Goal: Information Seeking & Learning: Learn about a topic

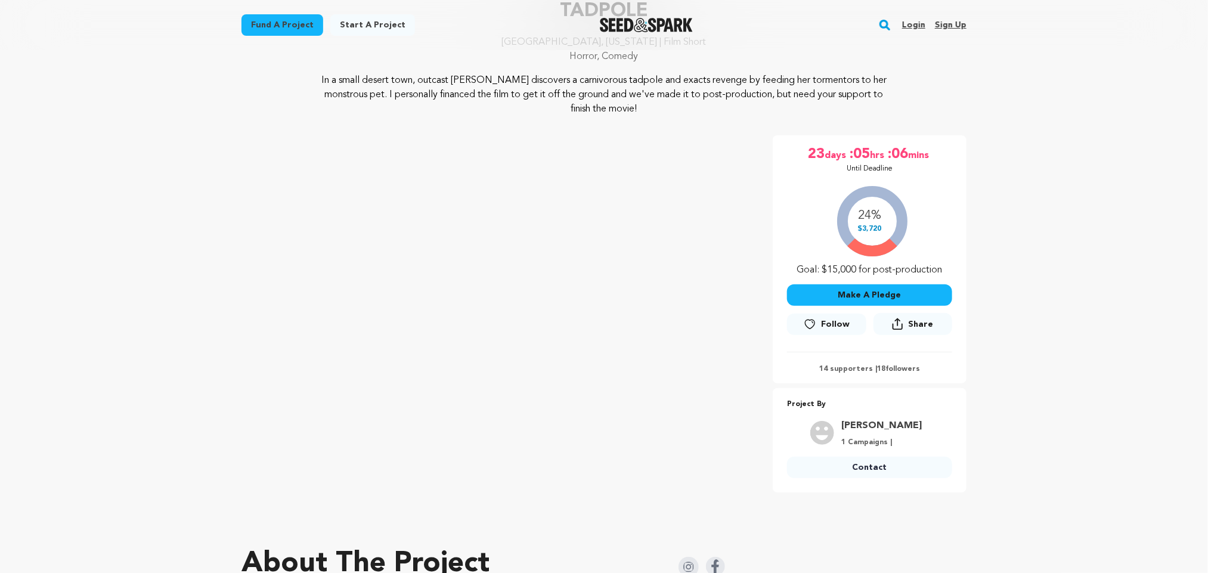
scroll to position [156, 0]
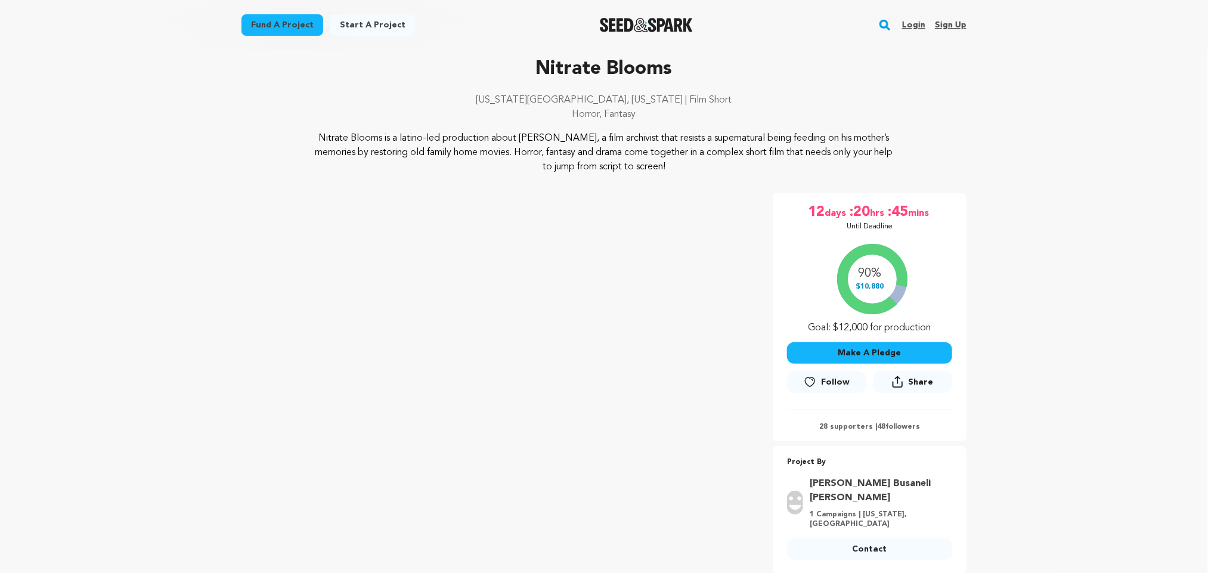
scroll to position [49, 0]
drag, startPoint x: 1427, startPoint y: 8, endPoint x: 85, endPoint y: 354, distance: 1386.1
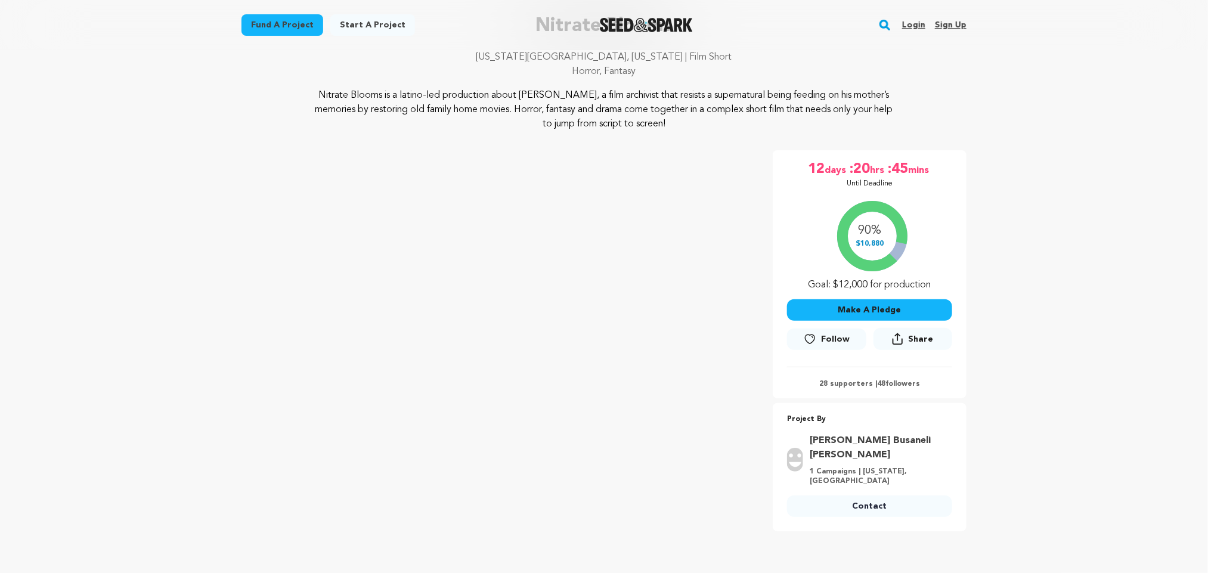
scroll to position [0, 0]
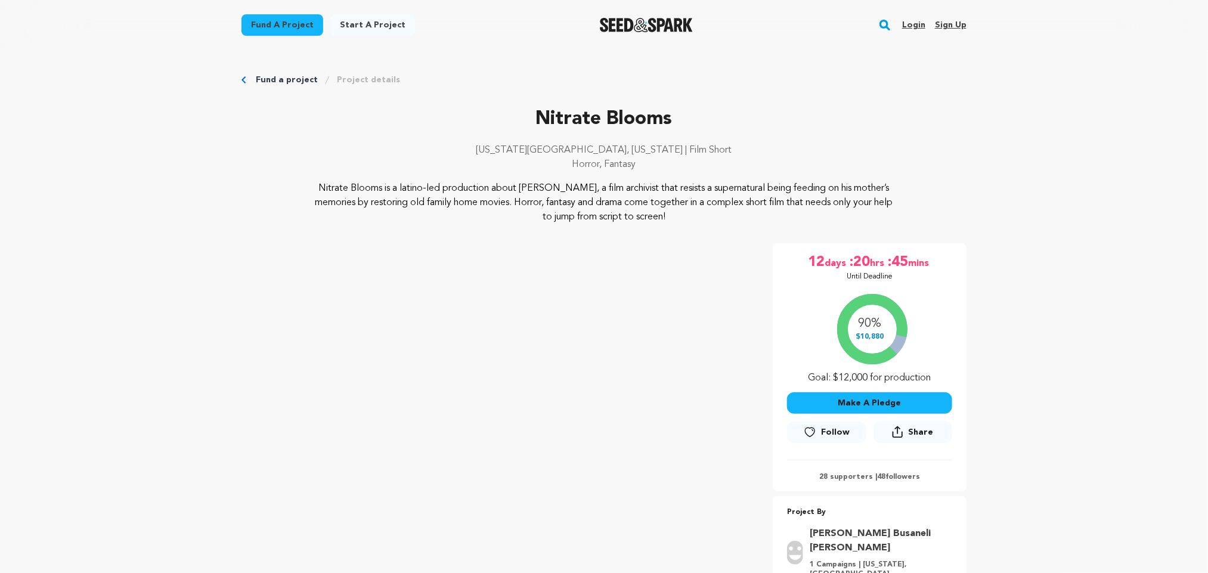
click at [629, 16] on div at bounding box center [646, 25] width 165 height 31
click at [614, 21] on img "Seed&Spark Homepage" at bounding box center [647, 25] width 94 height 14
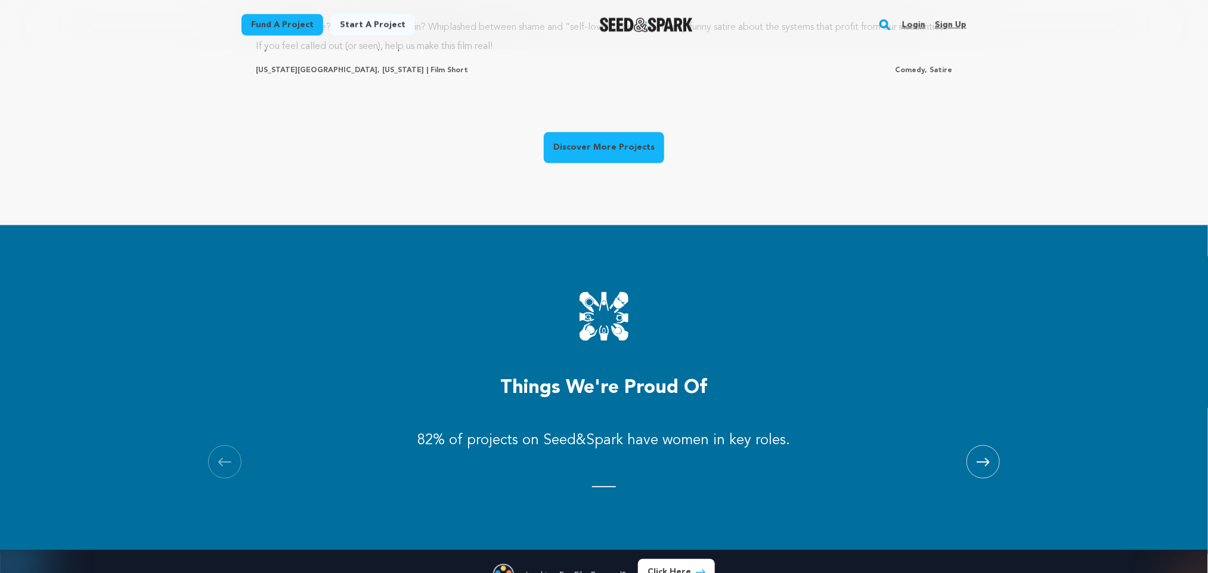
scroll to position [0, 326]
click at [614, 159] on link "Discover More Projects" at bounding box center [604, 147] width 120 height 31
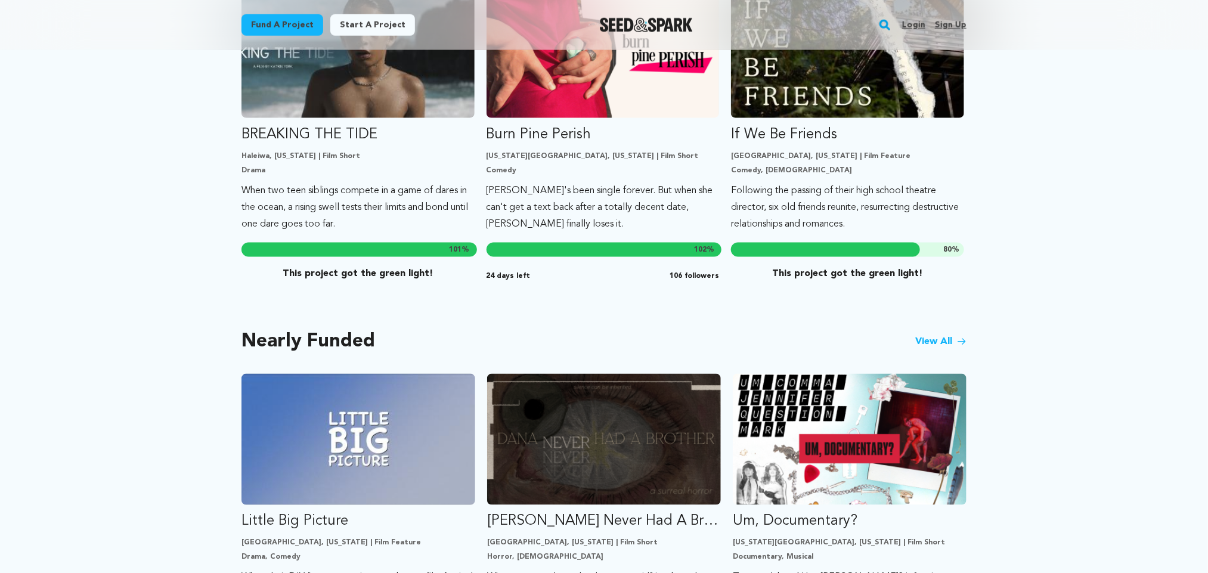
scroll to position [733, 0]
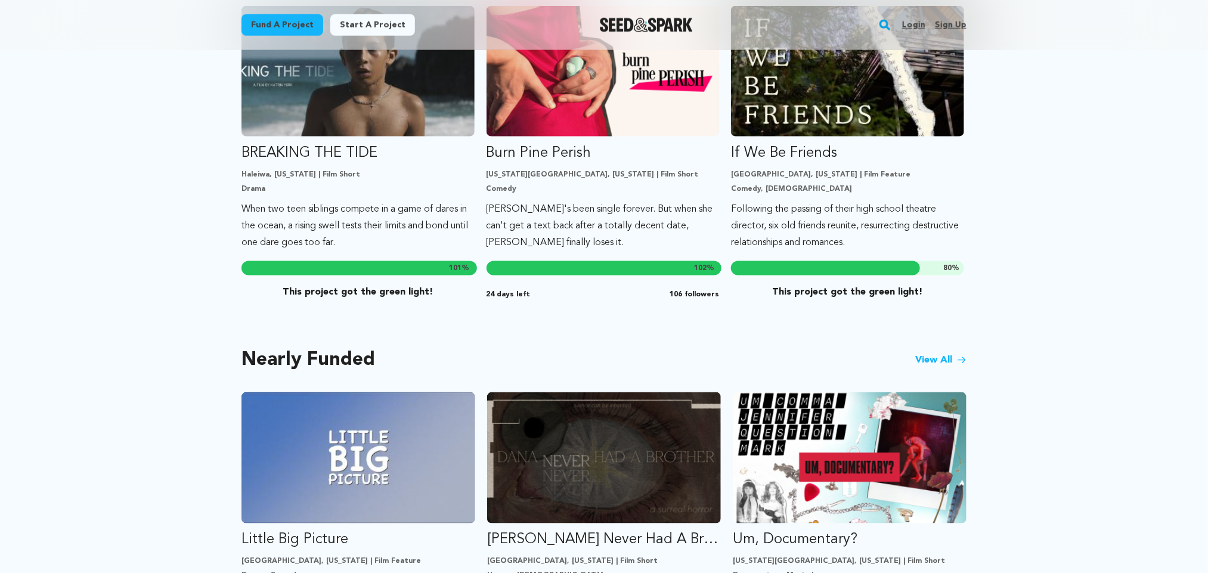
click at [929, 353] on link "View All" at bounding box center [940, 360] width 51 height 14
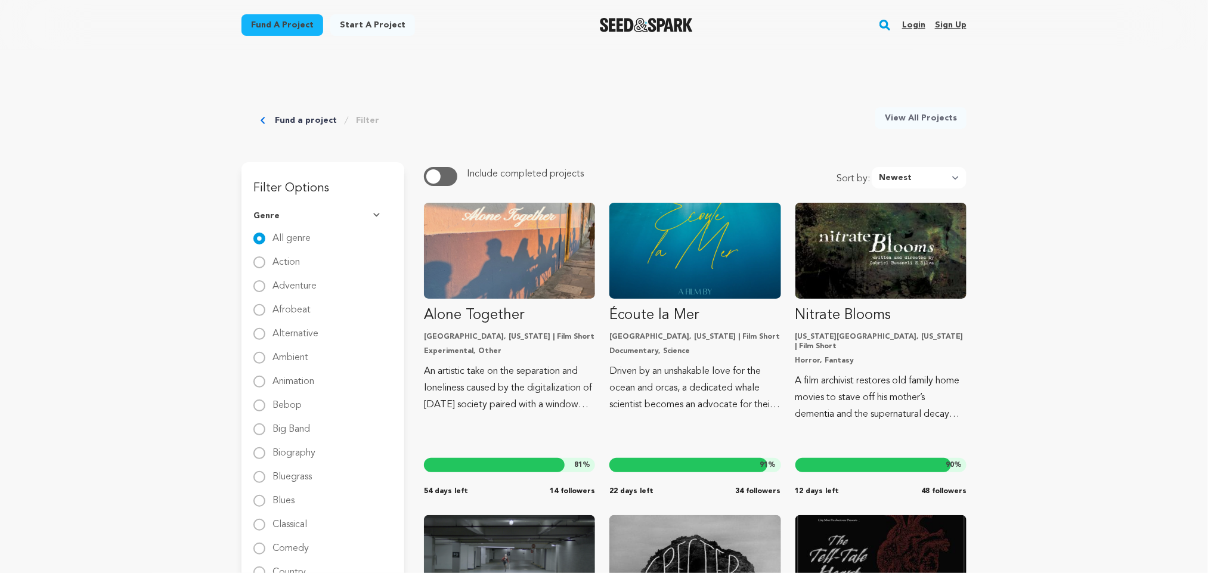
click at [451, 172] on button "button" at bounding box center [440, 176] width 33 height 19
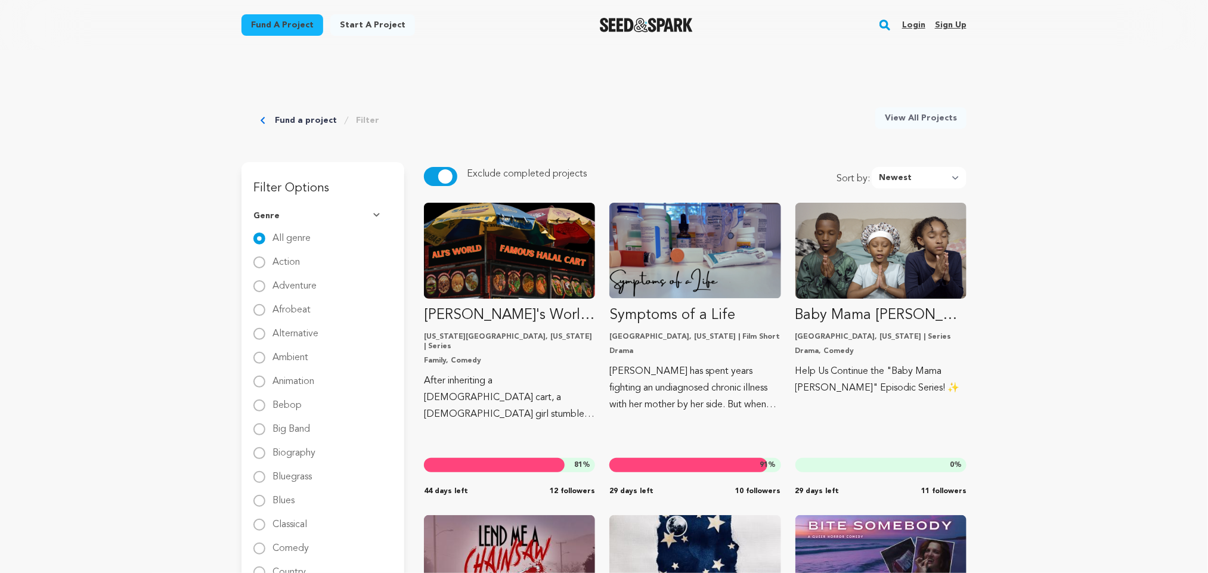
click at [436, 174] on button "button" at bounding box center [440, 176] width 33 height 19
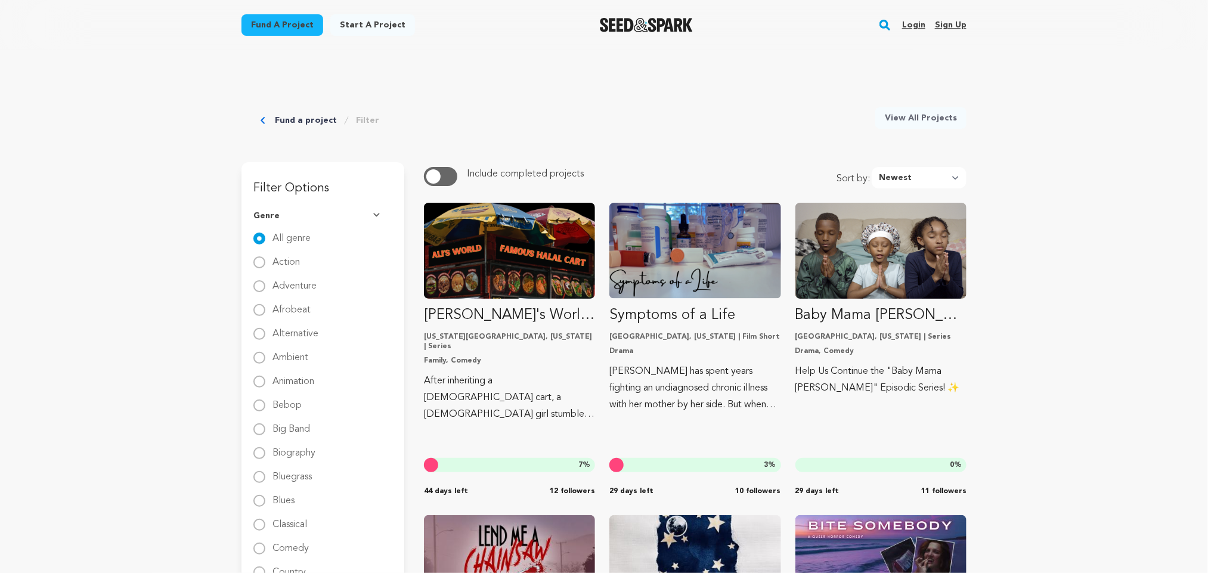
scroll to position [325, 0]
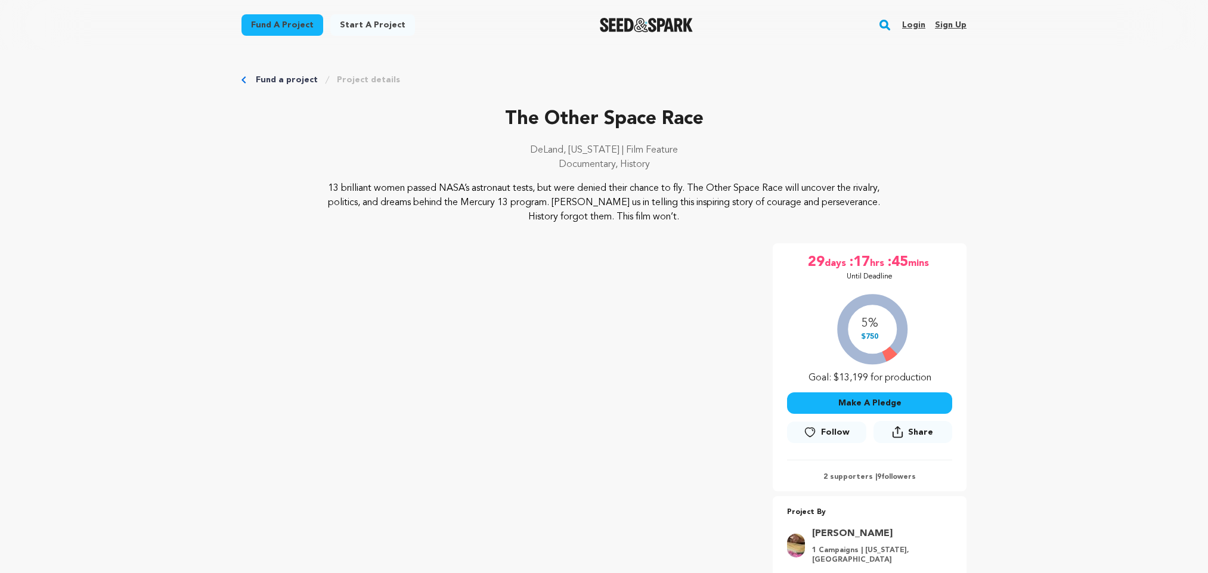
scroll to position [99, 0]
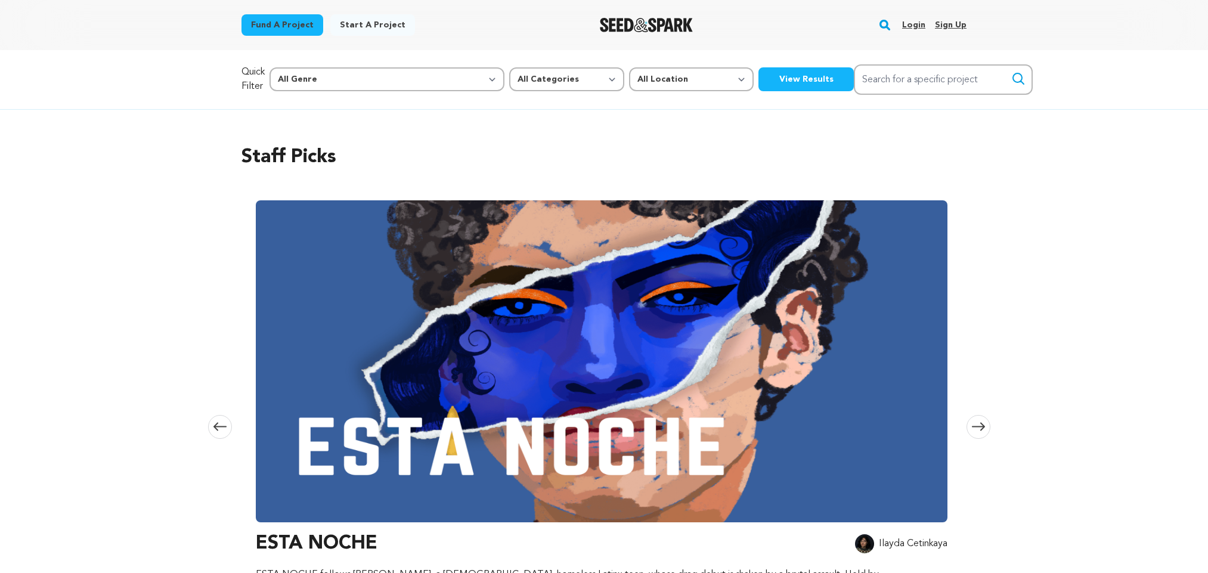
scroll to position [733, 0]
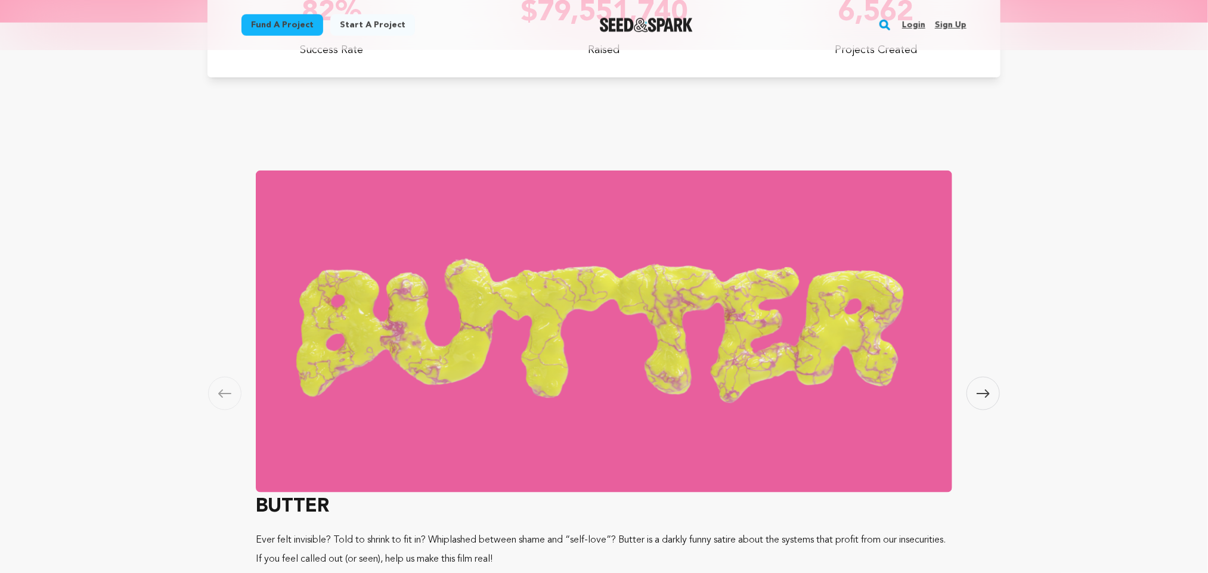
scroll to position [0, 325]
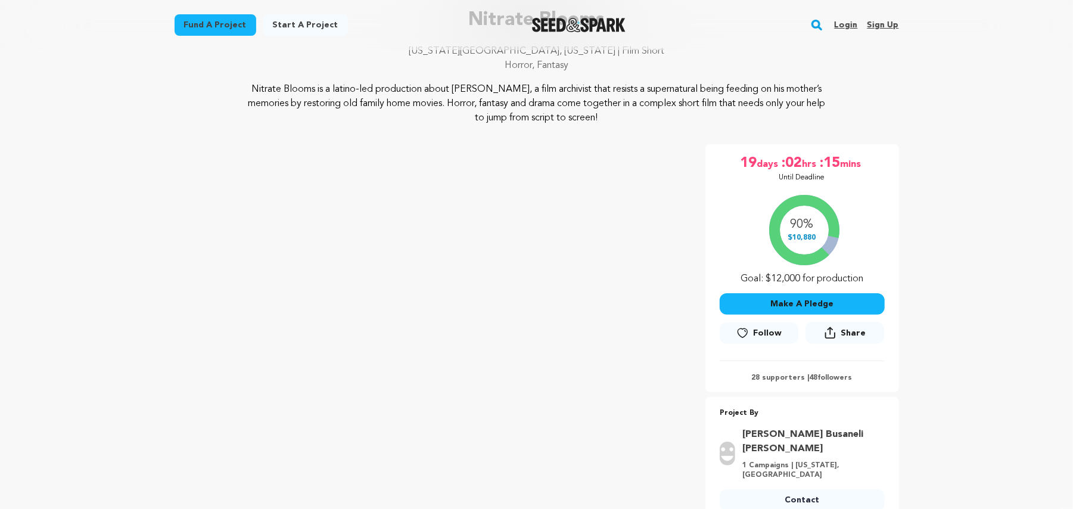
scroll to position [85, 0]
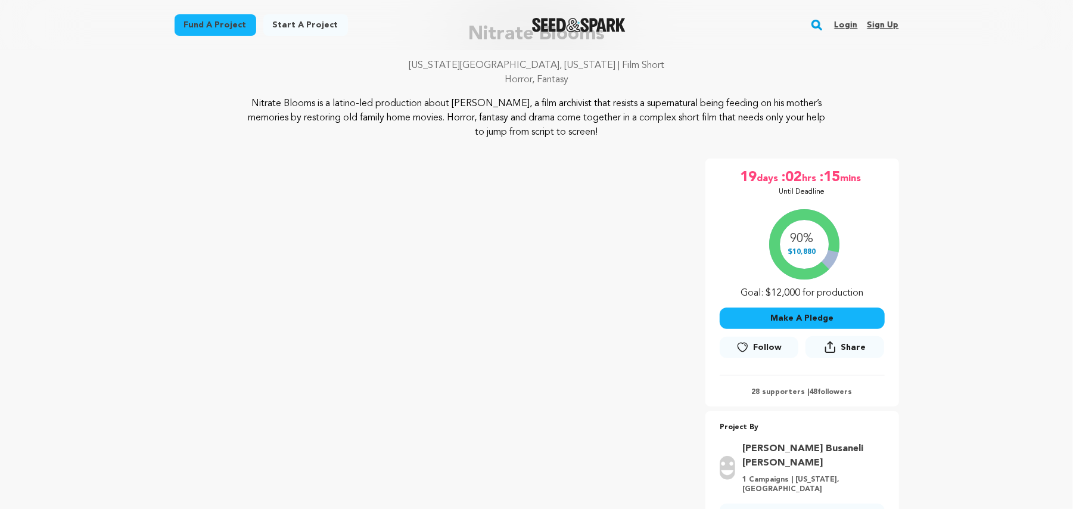
drag, startPoint x: 1626, startPoint y: 1, endPoint x: 139, endPoint y: 210, distance: 1501.8
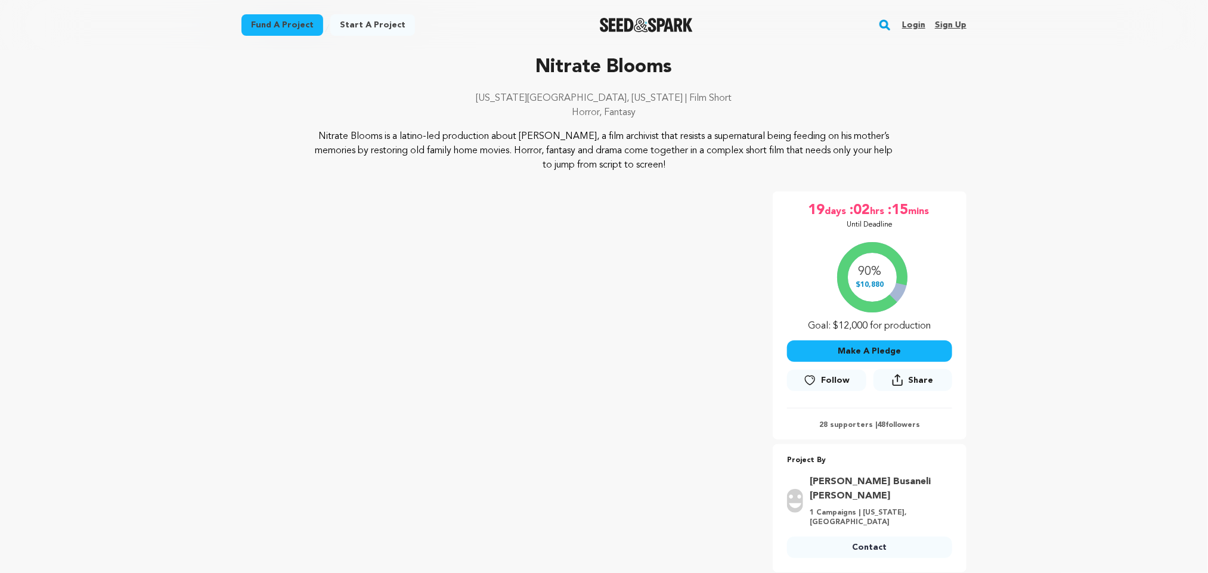
scroll to position [51, 0]
drag, startPoint x: 1064, startPoint y: 0, endPoint x: 201, endPoint y: 386, distance: 945.6
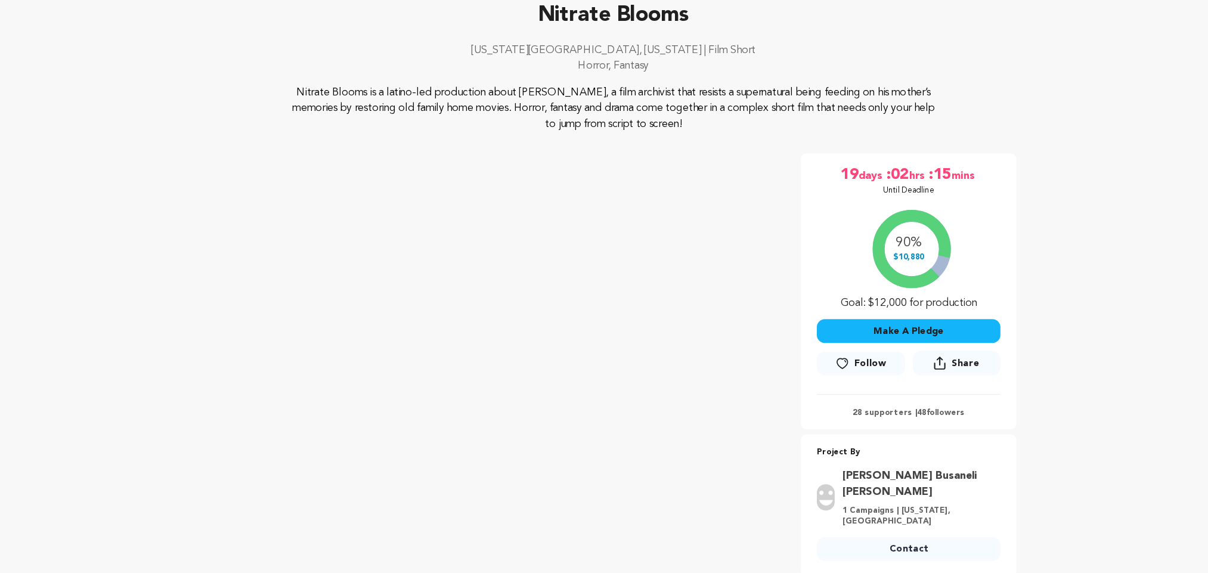
scroll to position [47, 0]
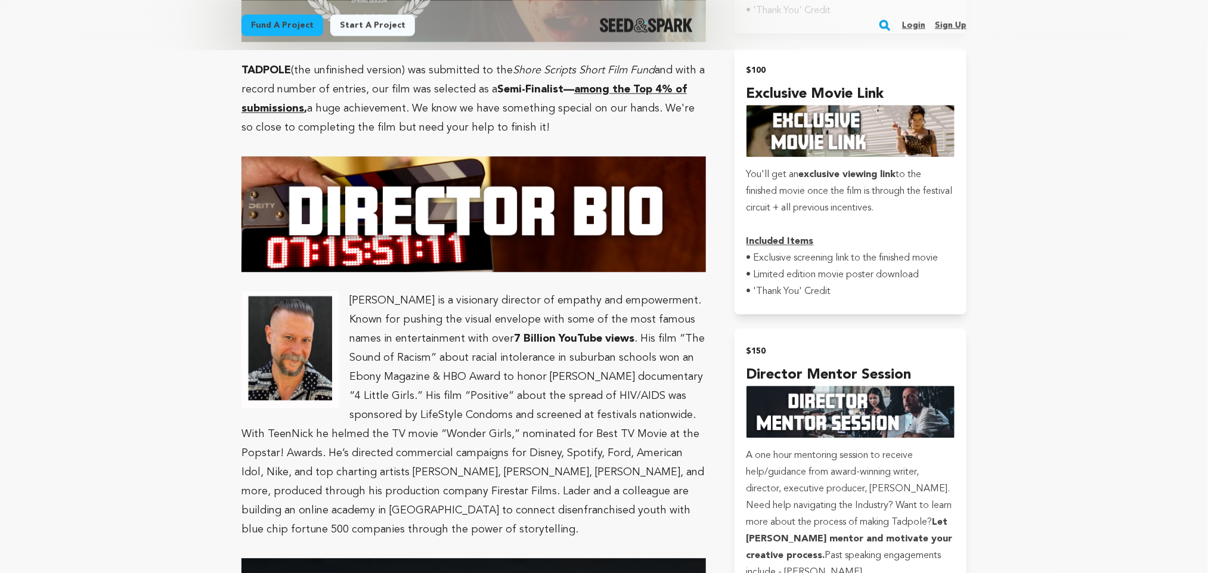
scroll to position [1431, 0]
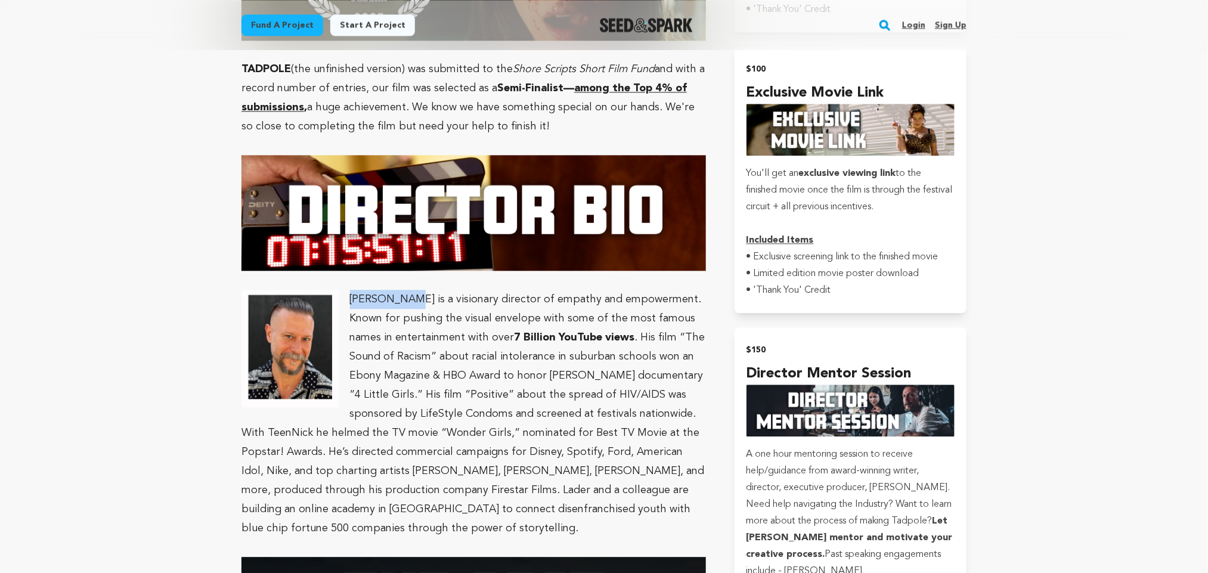
drag, startPoint x: 351, startPoint y: 286, endPoint x: 407, endPoint y: 279, distance: 55.9
click at [407, 290] on p "Ethan Lader is a visionary director of empathy and empowerment. Known for pushi…" at bounding box center [473, 414] width 464 height 248
copy p "Ethan Lader"
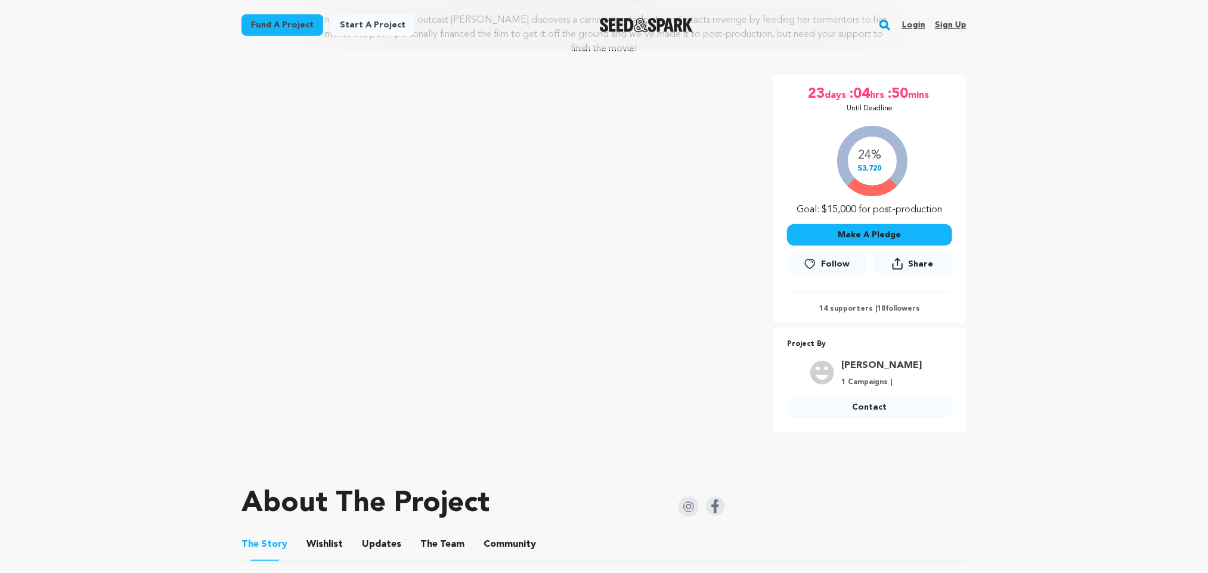
scroll to position [167, 0]
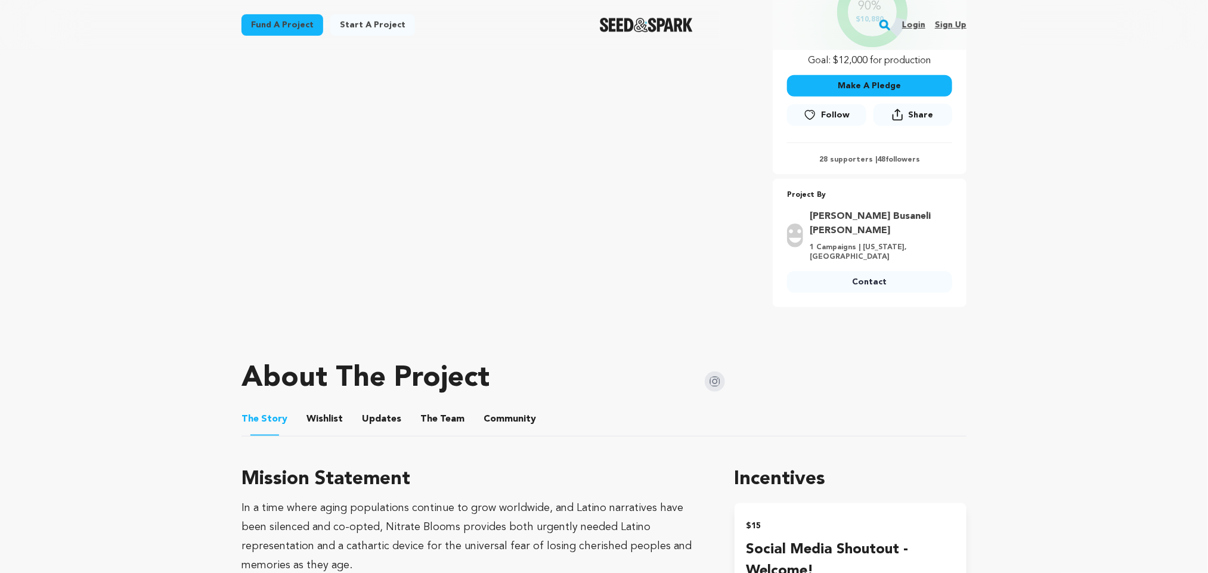
scroll to position [318, 0]
